Goal: Navigation & Orientation: Find specific page/section

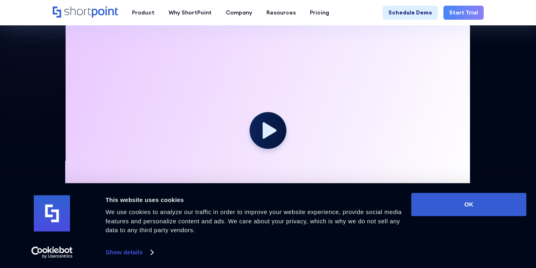
scroll to position [206, 0]
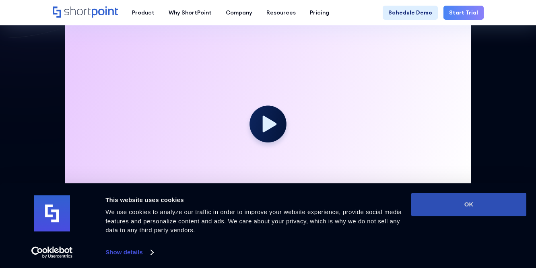
click at [455, 205] on button "OK" at bounding box center [468, 204] width 115 height 23
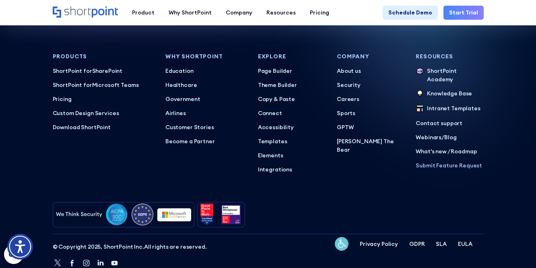
scroll to position [3525, 0]
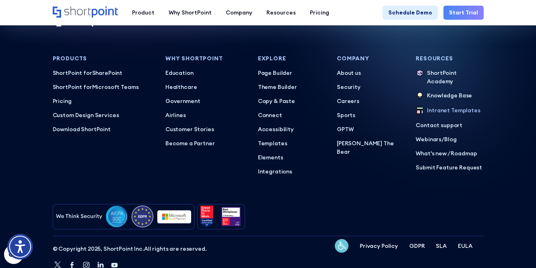
click at [453, 106] on p "Intranet Templates" at bounding box center [453, 110] width 53 height 9
